Goal: Information Seeking & Learning: Learn about a topic

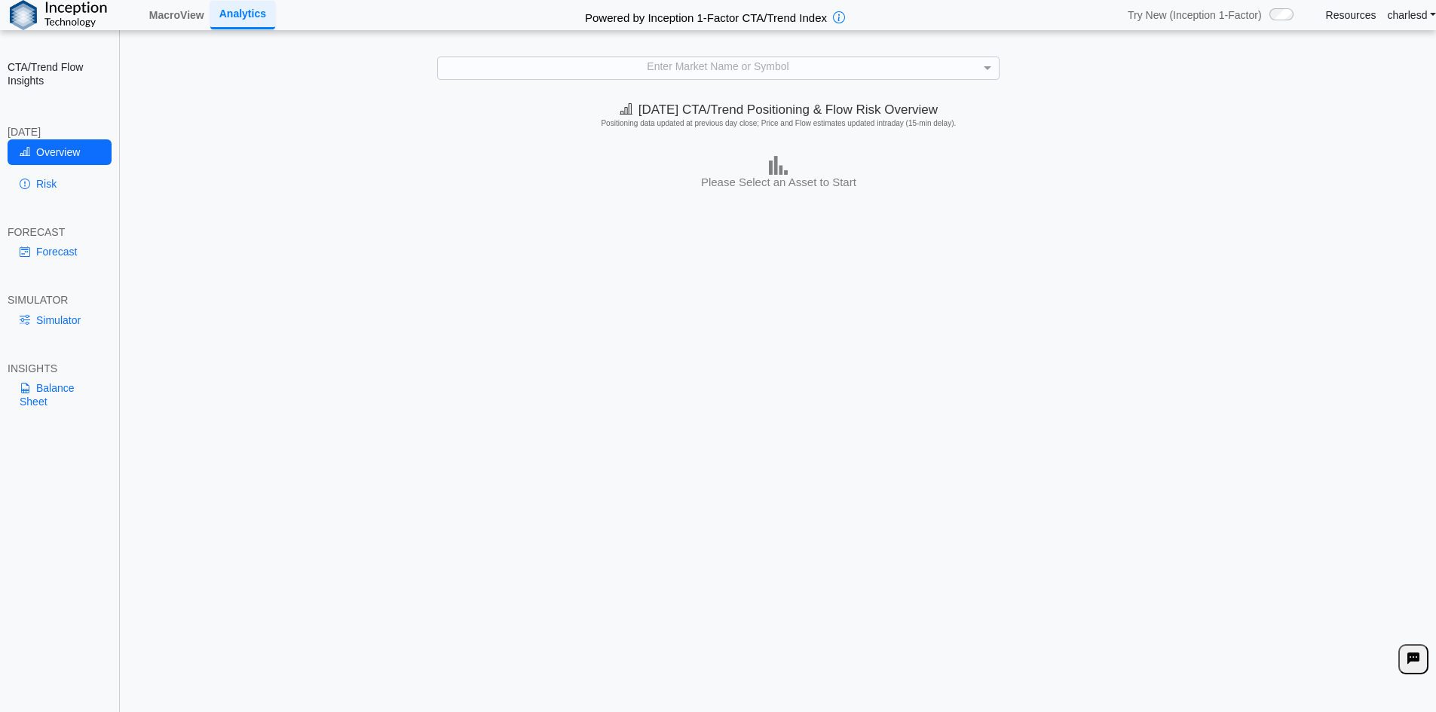
click at [621, 70] on div "Enter Market Name or Symbol" at bounding box center [718, 67] width 561 height 21
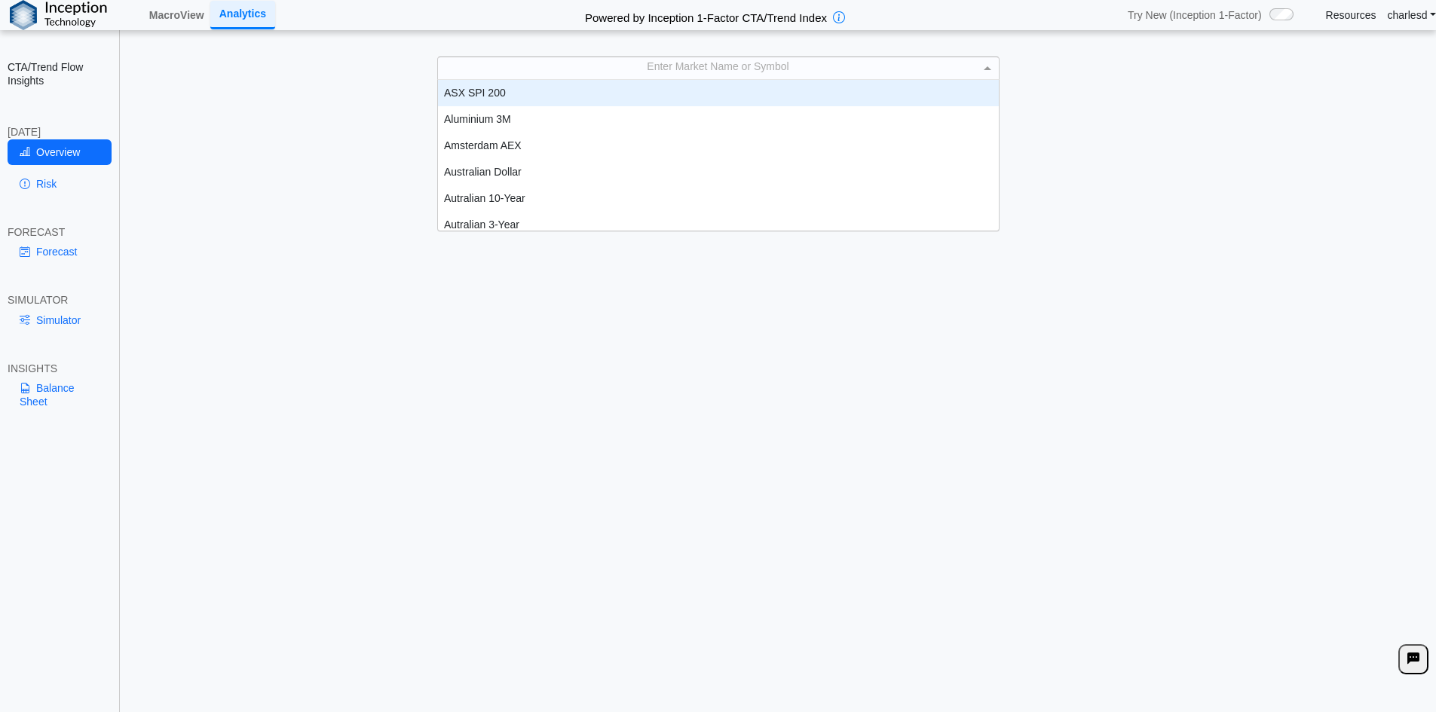
scroll to position [139, 549]
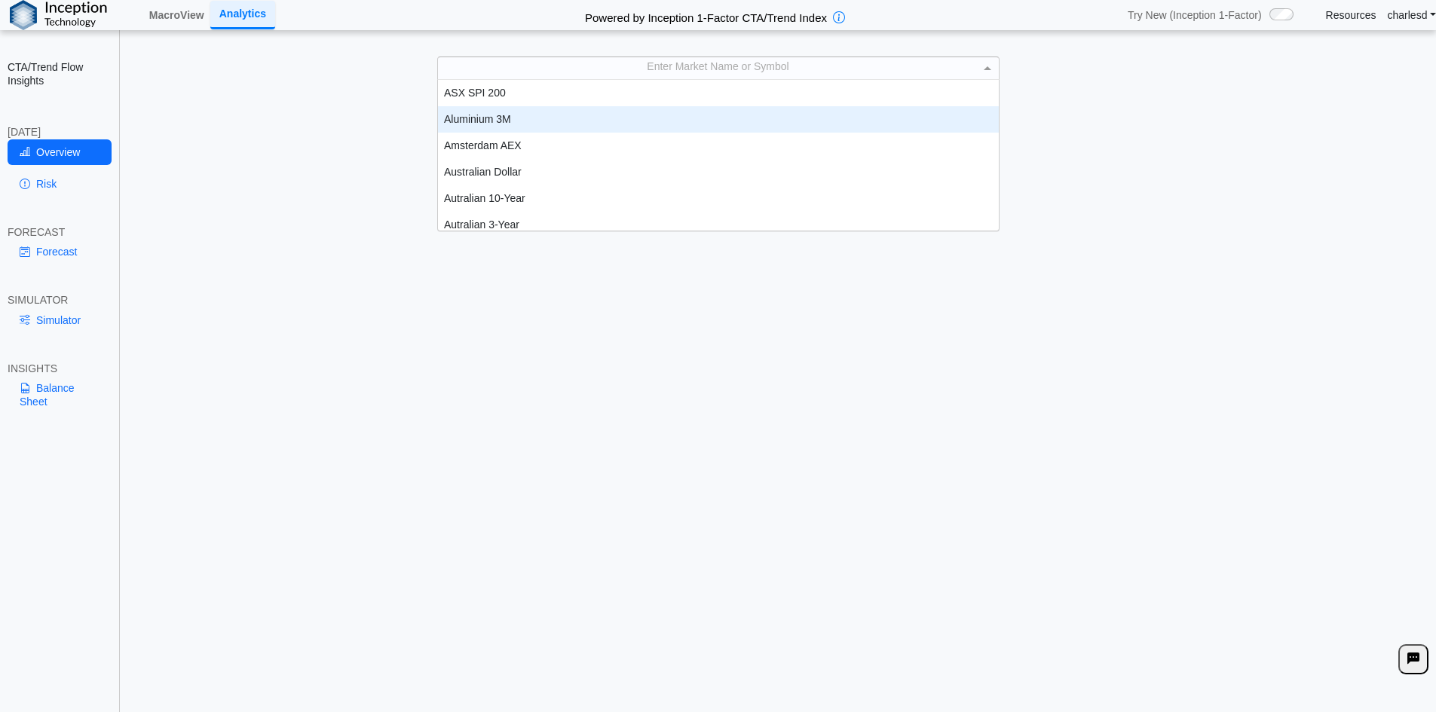
click at [561, 112] on div "Aluminium 3M" at bounding box center [718, 119] width 561 height 26
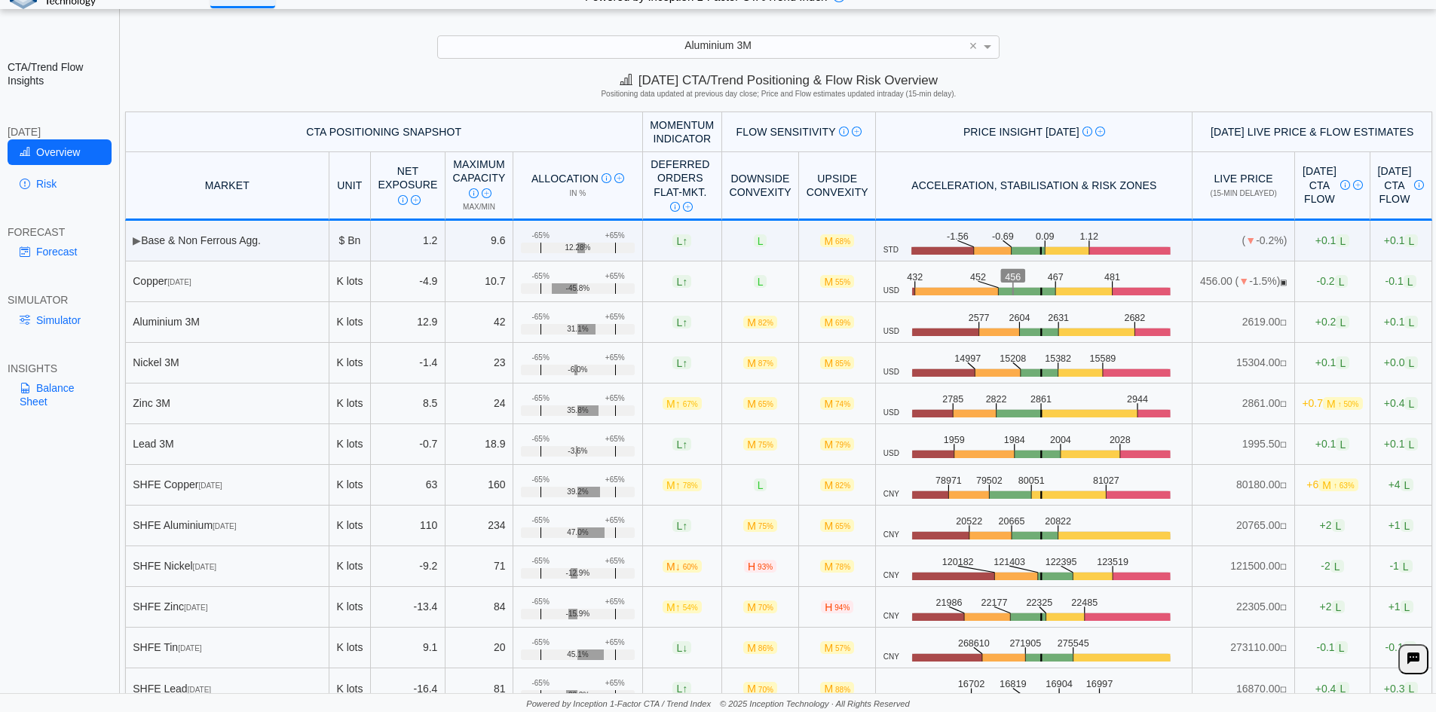
scroll to position [0, 0]
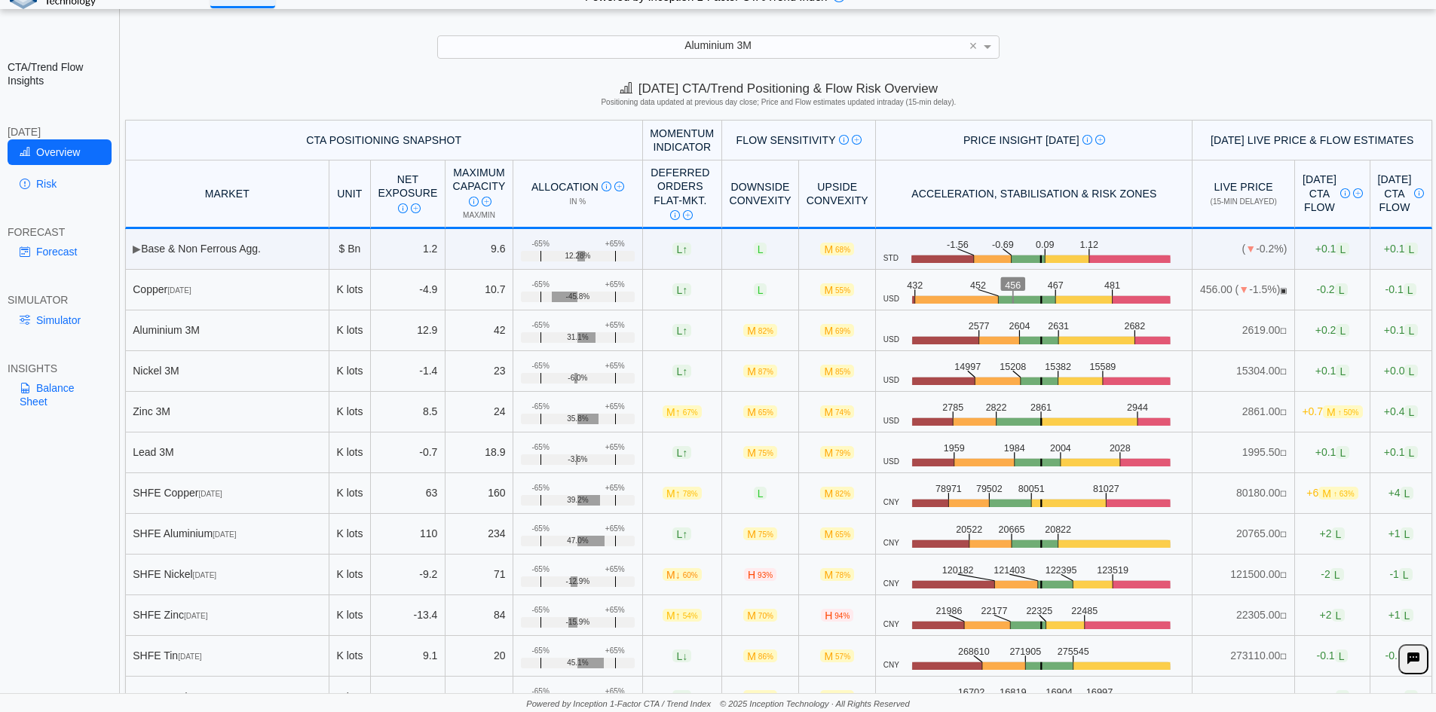
click at [662, 53] on div "Aluminium 3M" at bounding box center [718, 46] width 561 height 21
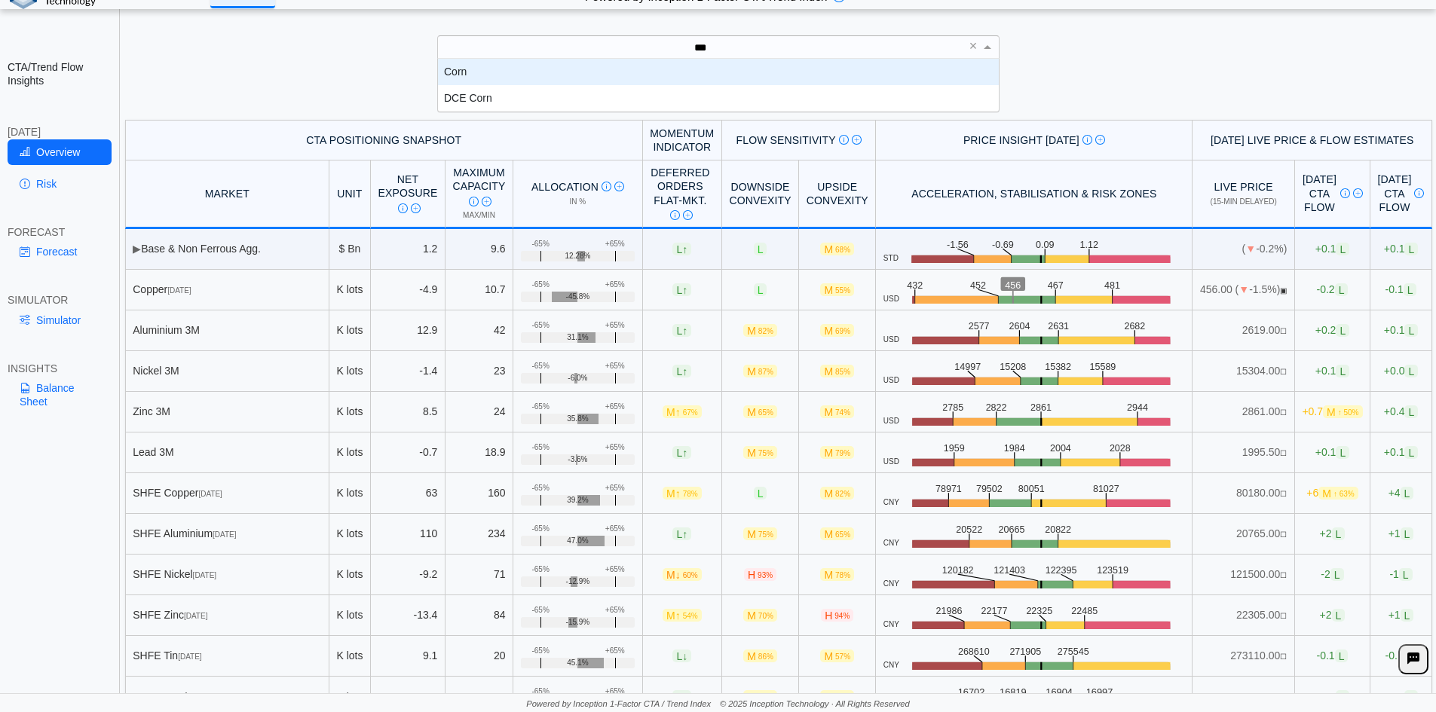
scroll to position [41, 549]
type input "****"
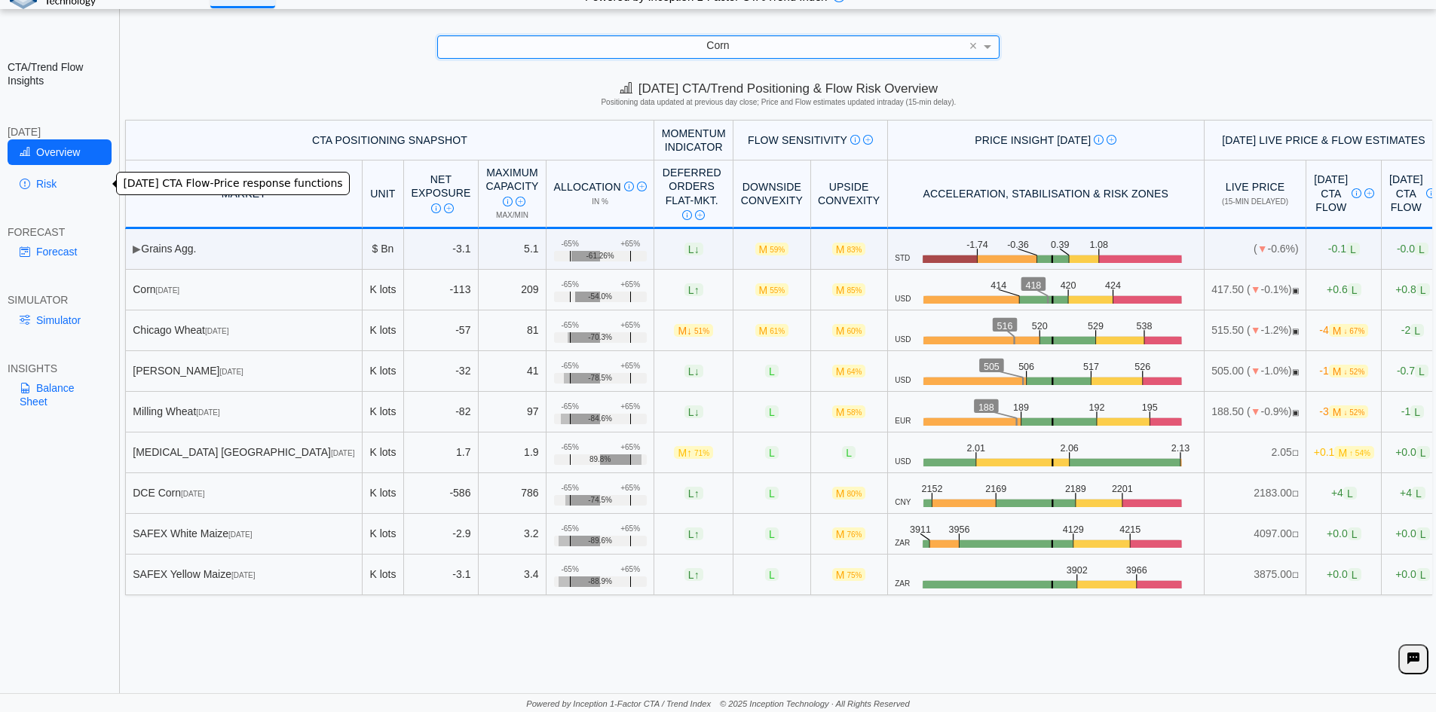
click at [51, 188] on link "Risk" at bounding box center [60, 184] width 104 height 26
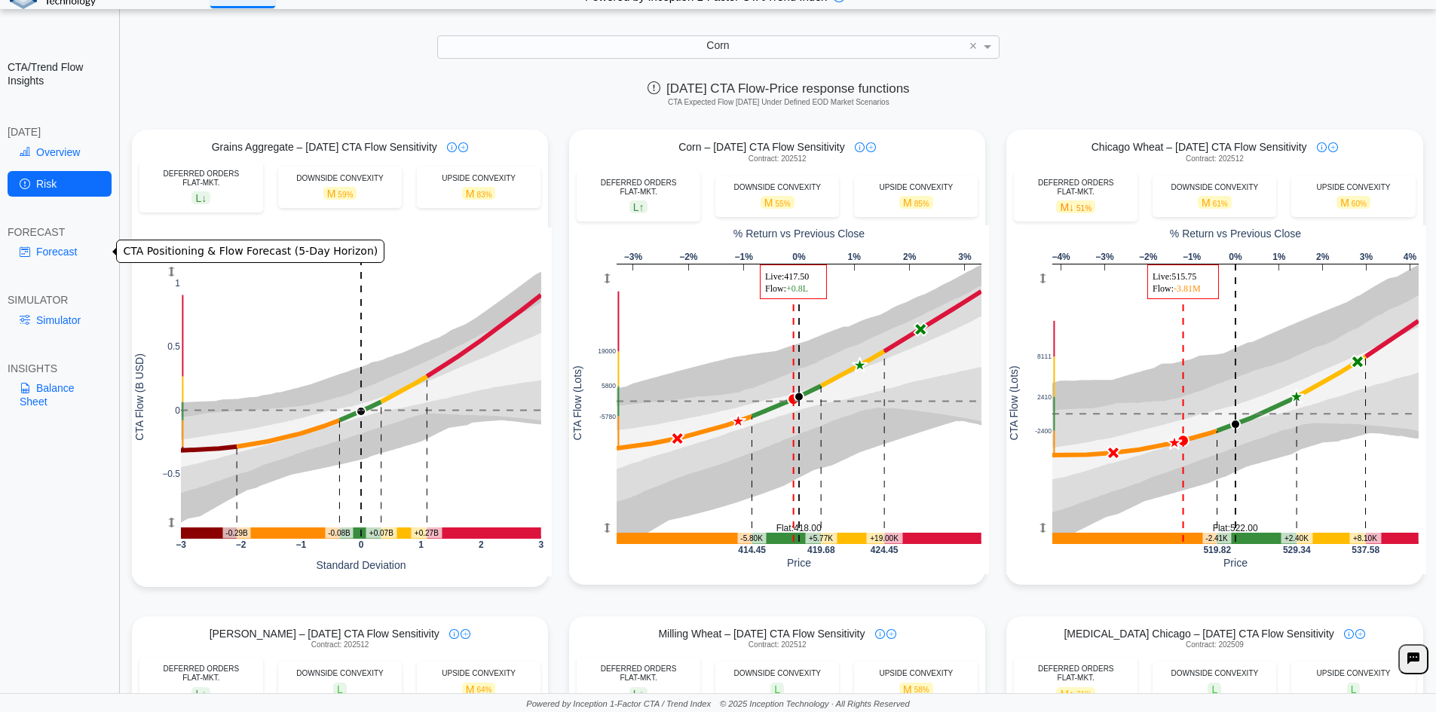
click at [51, 251] on link "Forecast" at bounding box center [60, 252] width 104 height 26
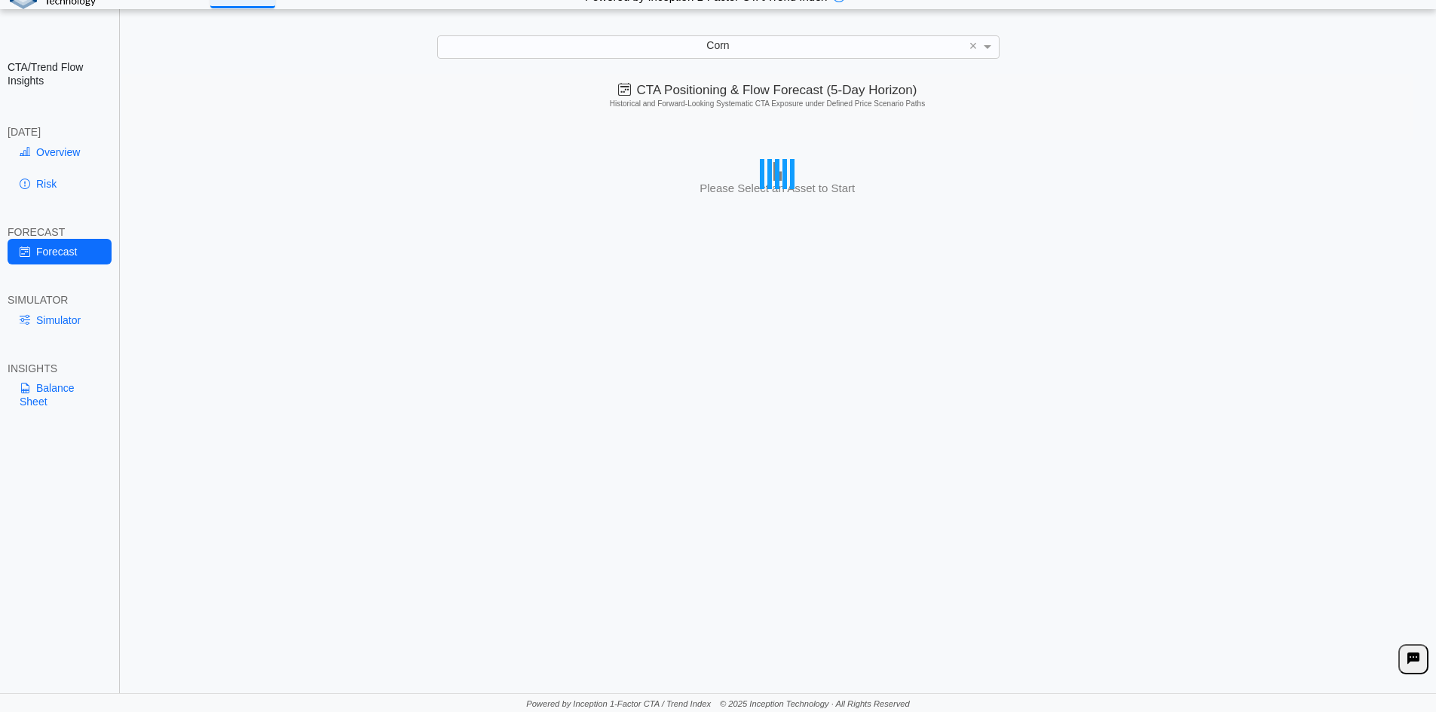
scroll to position [0, 0]
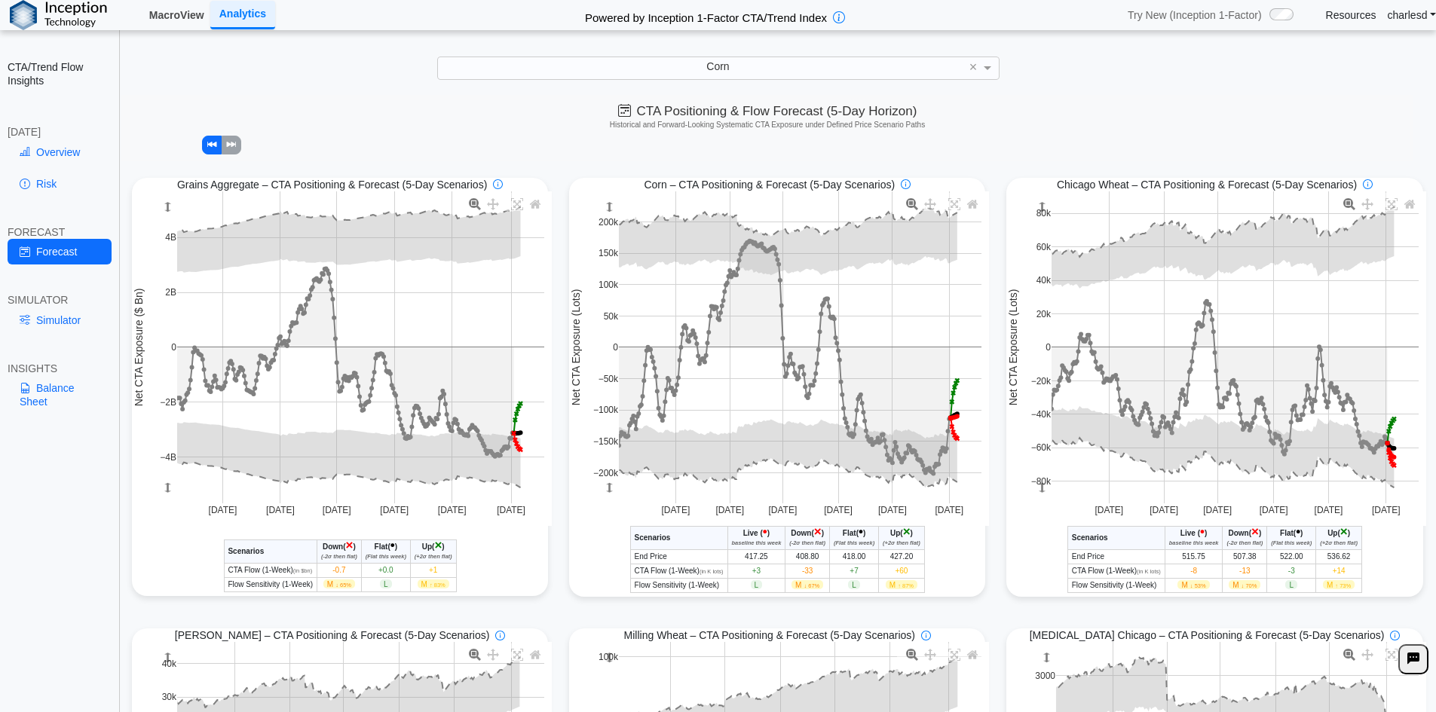
click at [175, 19] on link "MacroView" at bounding box center [176, 15] width 67 height 26
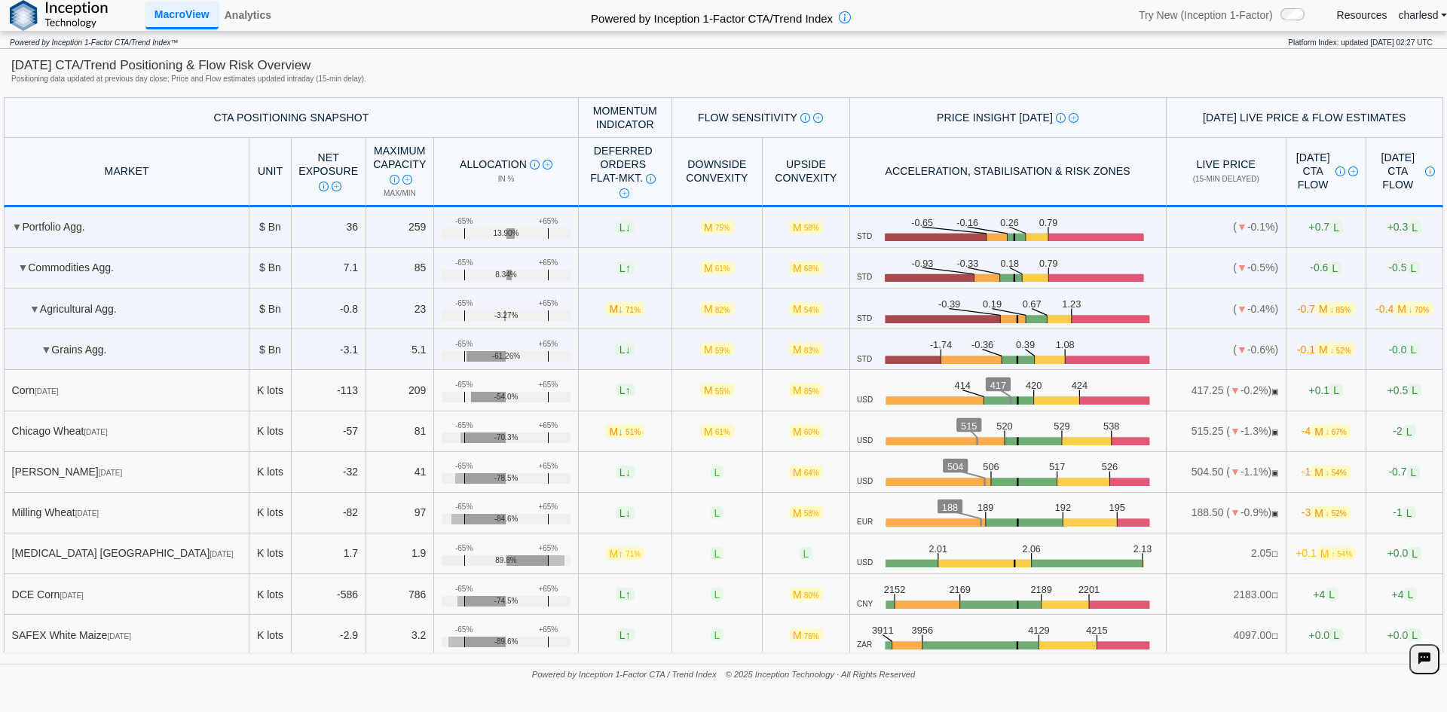
scroll to position [1666, 0]
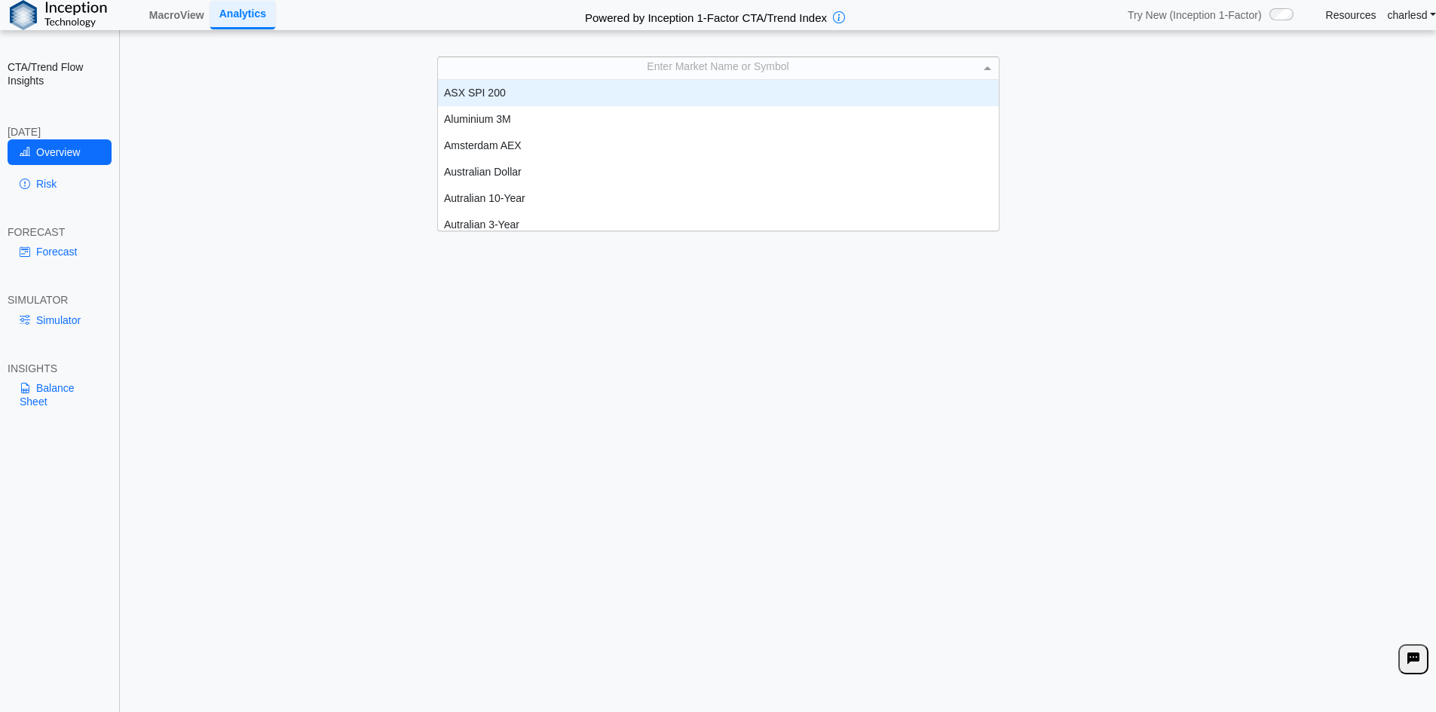
click at [624, 75] on div "Enter Market Name or Symbol" at bounding box center [718, 67] width 561 height 21
type input "***"
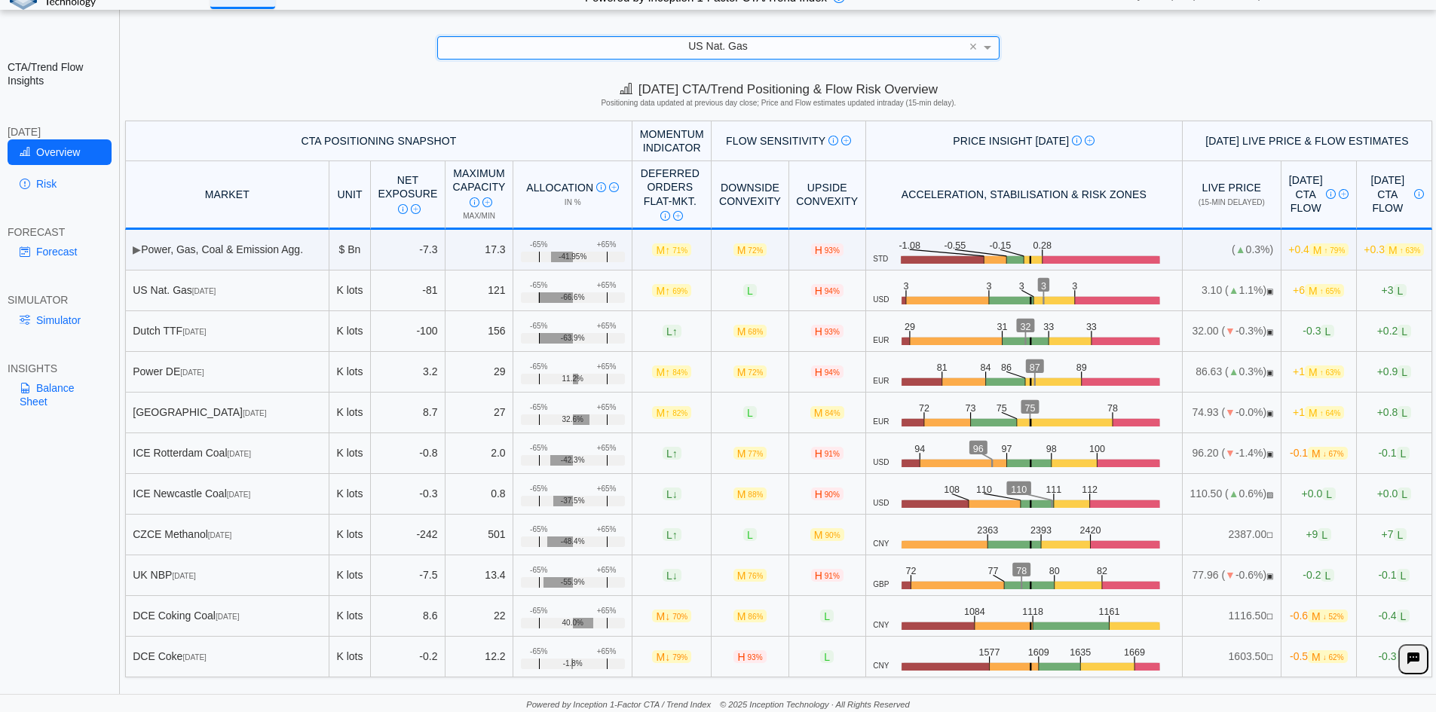
scroll to position [21, 0]
click at [54, 186] on link "Risk" at bounding box center [60, 184] width 104 height 26
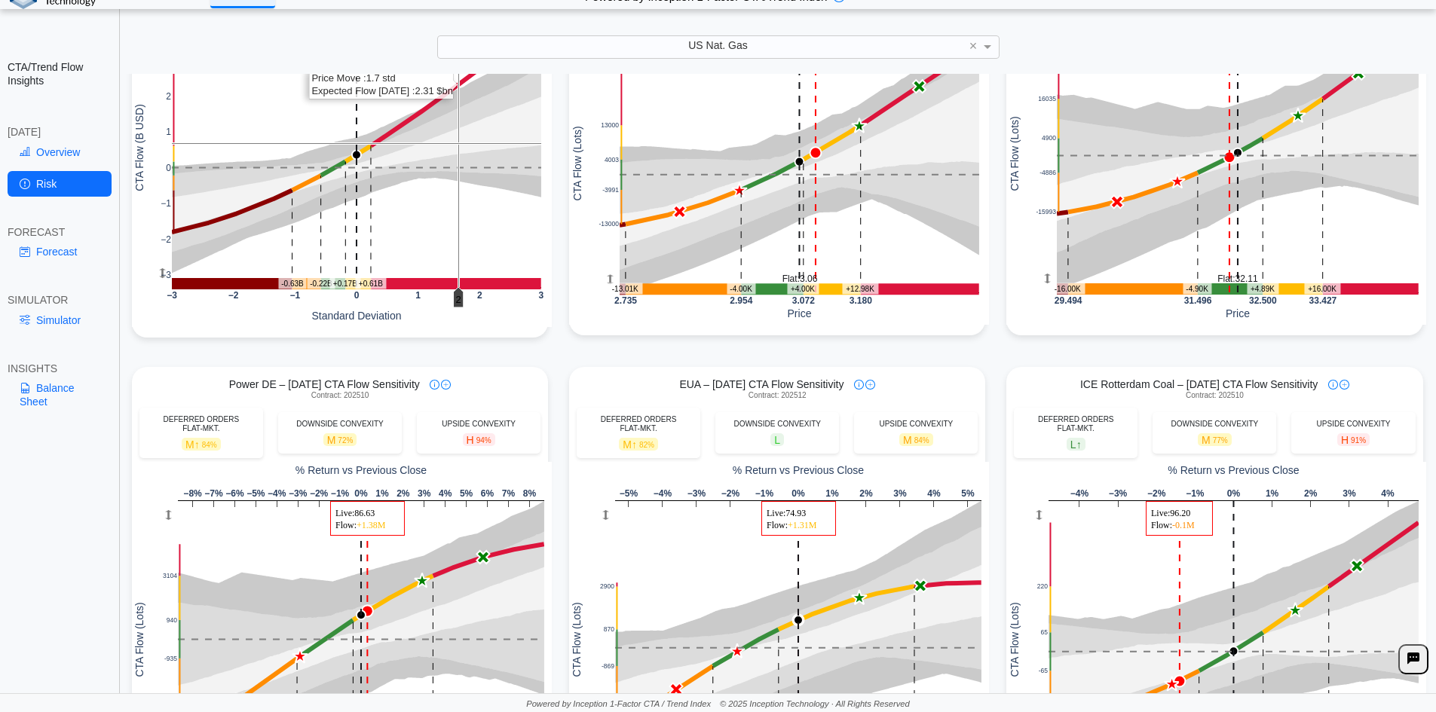
scroll to position [0, 0]
